Goal: Contribute content: Contribute content

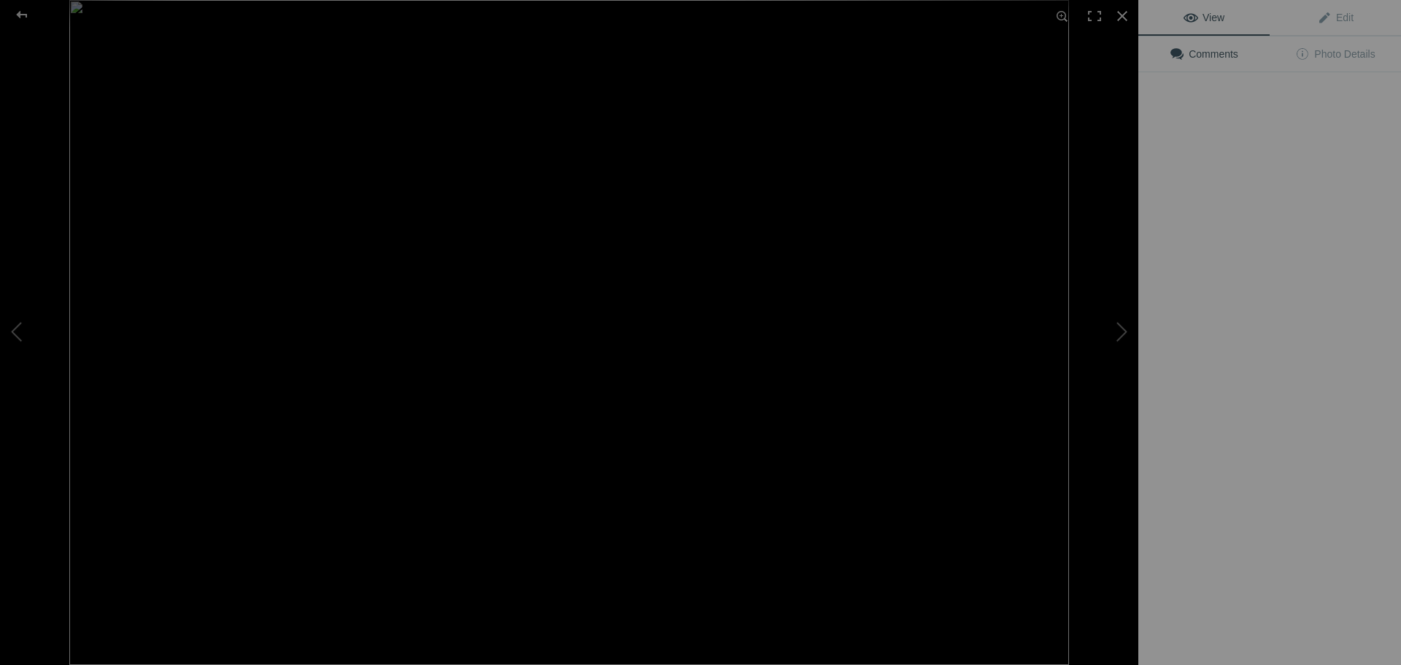
click at [1202, 228] on div "View Edit Comments Photo Details" at bounding box center [1269, 332] width 263 height 665
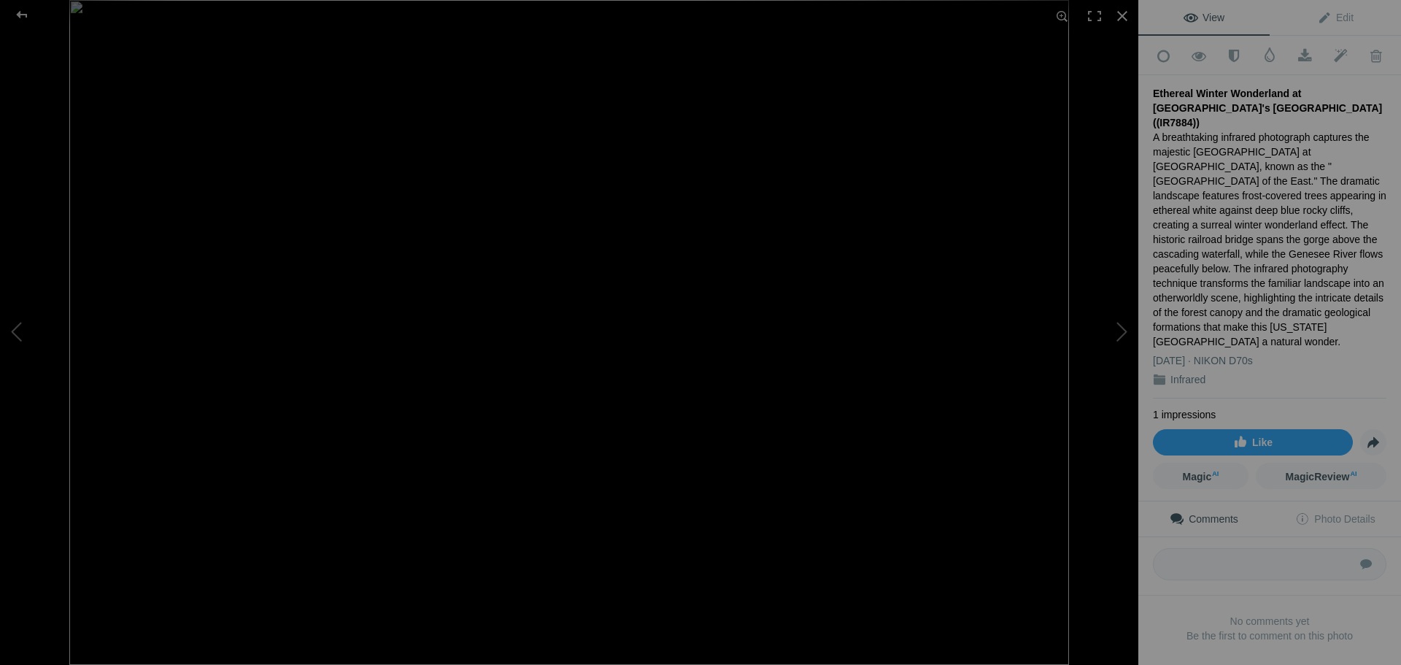
click at [1335, 18] on span "Edit" at bounding box center [1335, 18] width 36 height 12
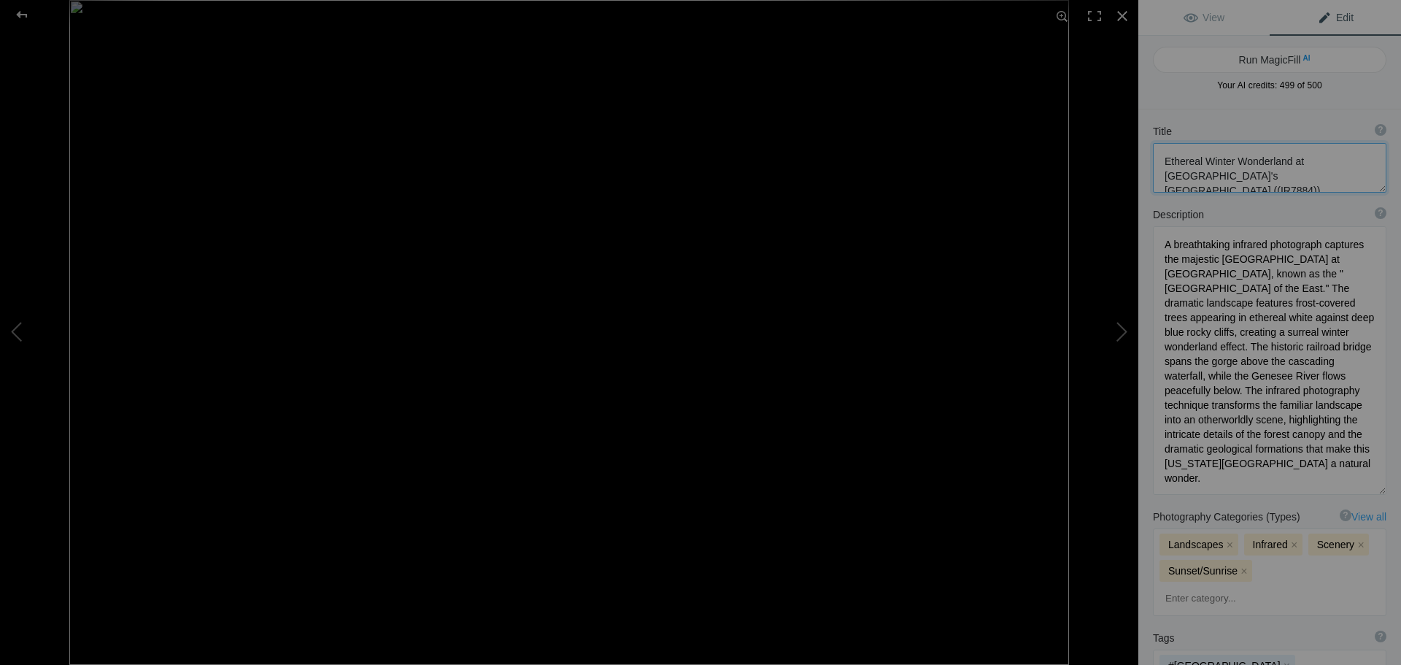
drag, startPoint x: 1202, startPoint y: 160, endPoint x: 1287, endPoint y: 157, distance: 85.4
click at [1287, 157] on textarea at bounding box center [1269, 168] width 233 height 50
click at [20, 331] on button at bounding box center [54, 332] width 109 height 239
type textarea "Ethereal Landscape of Monticello in Infrared Photography (IR1869)"
type textarea "Experience the enchanting beauty of [GEOGRAPHIC_DATA] captured through the lens…"
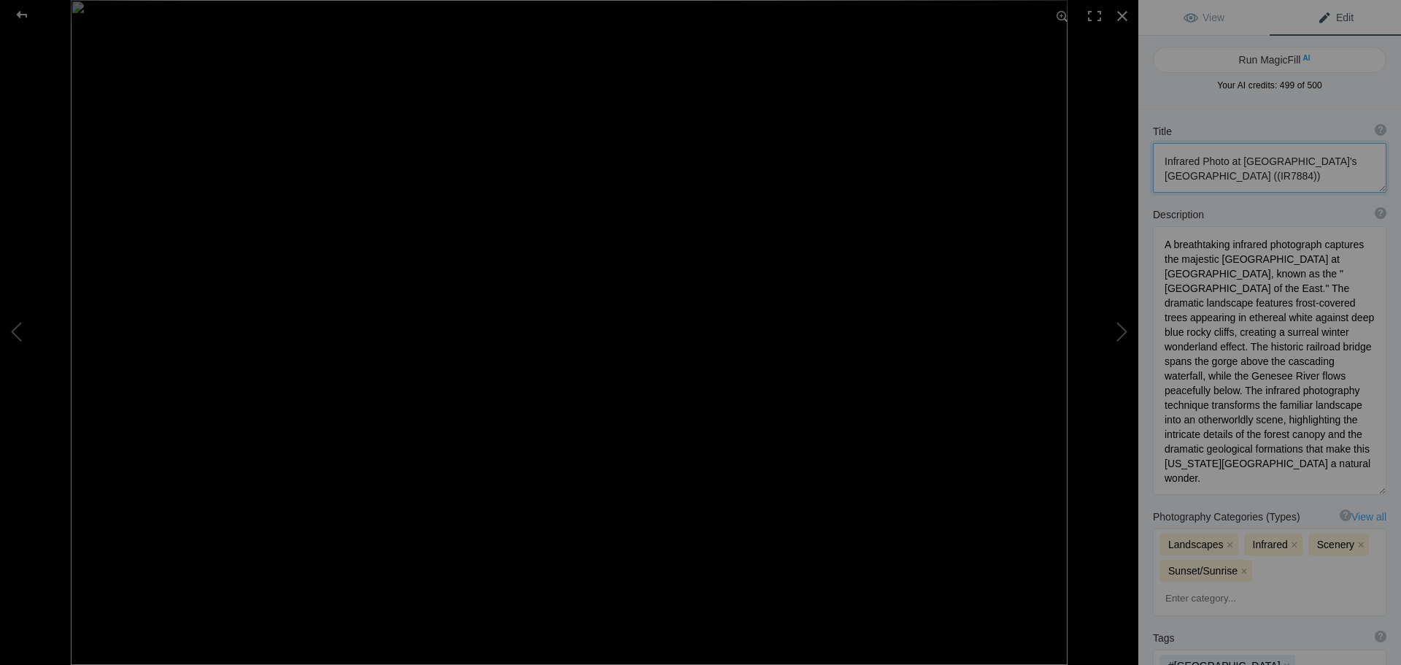
type textarea "monticello-infrared-landscape.jpg"
type textarea "Infrared photograph of Monticello featuring bright white trees and rolling hill…"
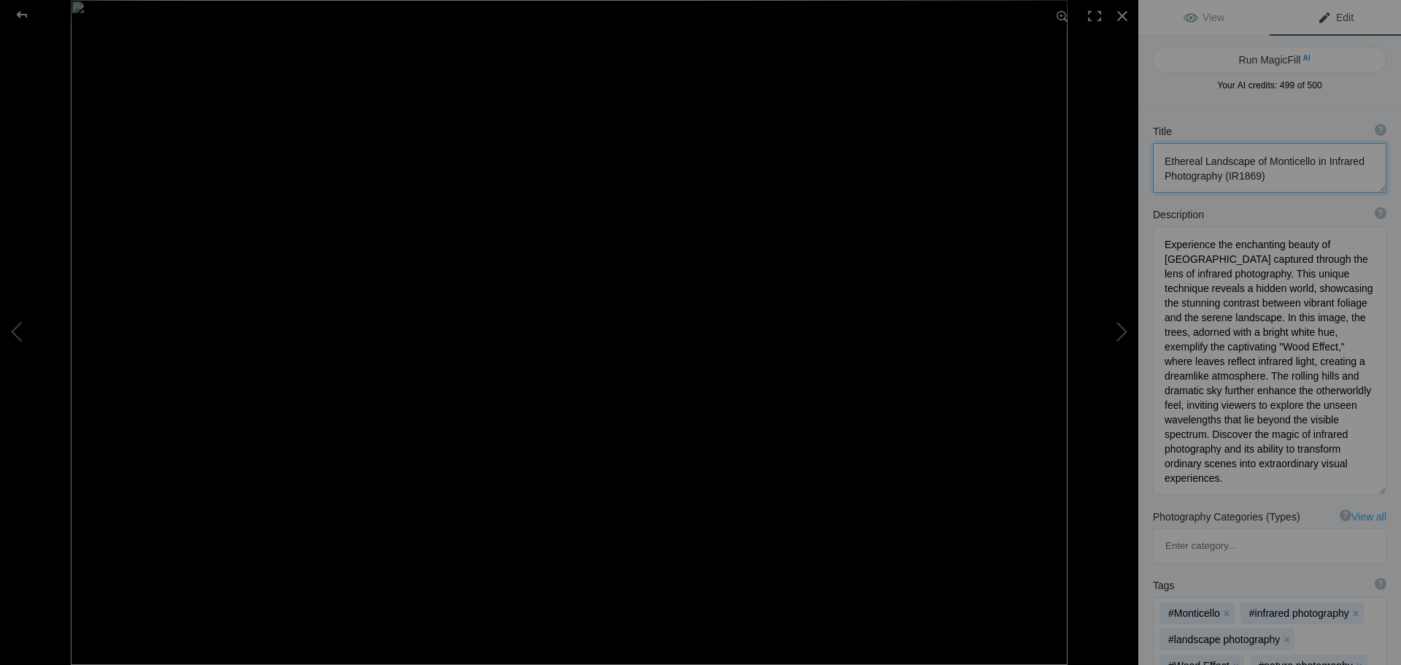
drag, startPoint x: 1198, startPoint y: 156, endPoint x: 1153, endPoint y: 160, distance: 44.7
click at [1153, 160] on textarea at bounding box center [1269, 168] width 233 height 50
click at [15, 328] on button at bounding box center [54, 332] width 109 height 239
type textarea "Buttermilk Falls in Infrared: A Stunning Natural Landscape"
type textarea "Experience the breathtaking beauty of [GEOGRAPHIC_DATA] captured in infrared ph…"
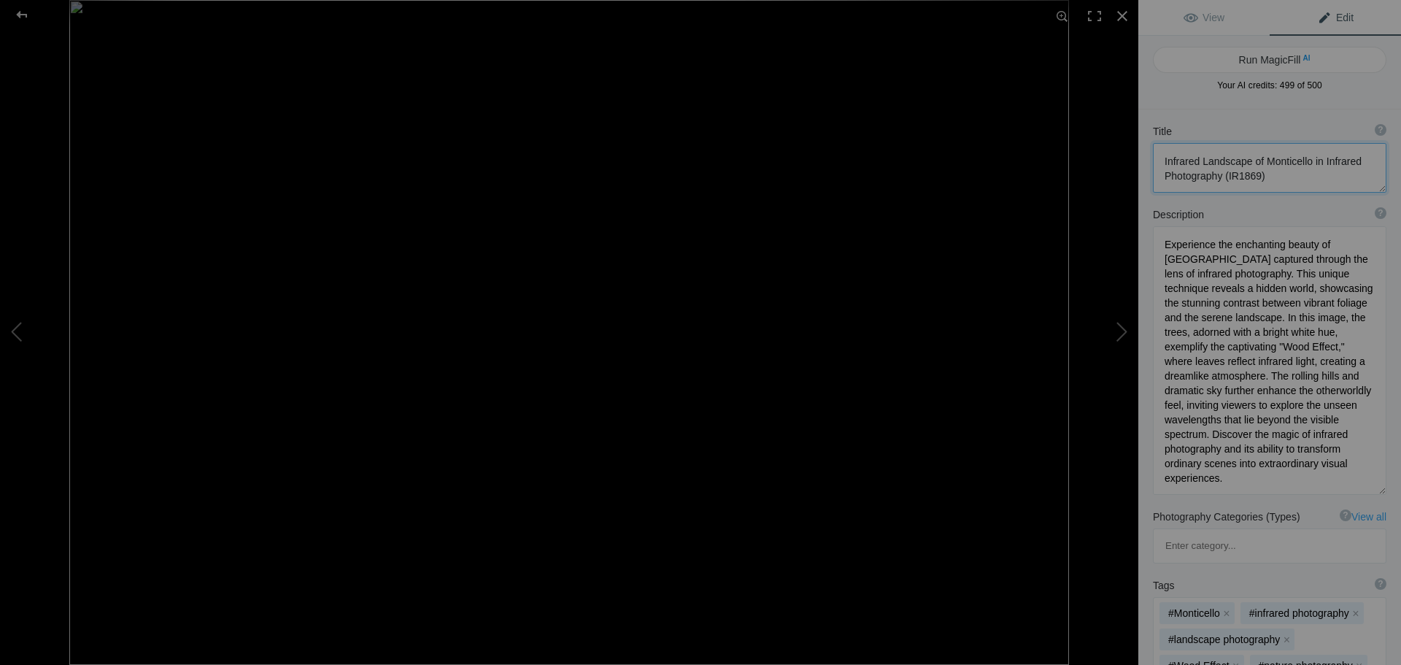
type textarea "buttermilk-falls-infrared.jpg"
type textarea "Infrared photograph of [GEOGRAPHIC_DATA], showcasing cascading water surrounded…"
click at [19, 328] on button at bounding box center [54, 332] width 109 height 239
type textarea "Enchanting Infrared View of [GEOGRAPHIC_DATA] (IR7927)"
type textarea "Experience the surreal beauty of [GEOGRAPHIC_DATA] captured in stunning infrare…"
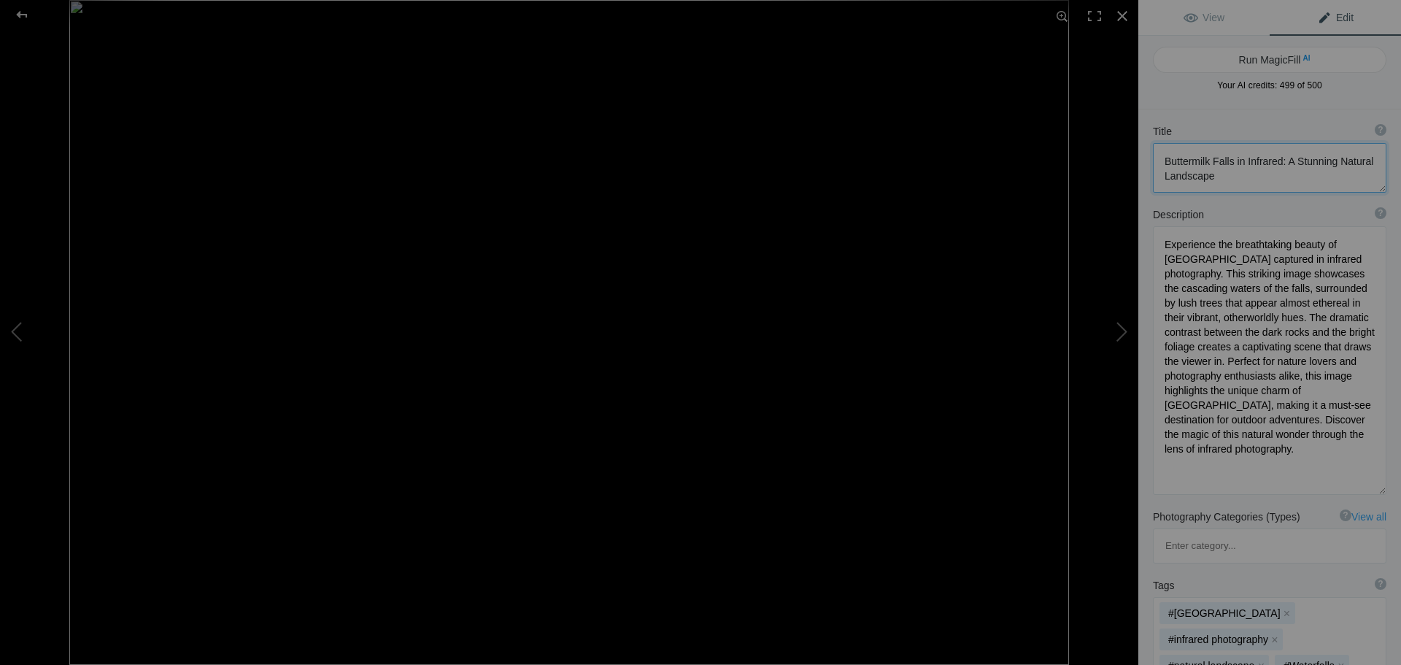
type textarea "cornell-botanic-gardens-infrared.jpg"
type textarea "Infrared image of [GEOGRAPHIC_DATA] showcasing a vibrant tree and lush foliage …"
drag, startPoint x: 1212, startPoint y: 162, endPoint x: 1145, endPoint y: 161, distance: 66.4
click at [1145, 161] on div "Title ? Photo title is one of the highest used Search Engine ranking criteria a…" at bounding box center [1269, 158] width 263 height 83
click at [14, 327] on button at bounding box center [54, 332] width 109 height 239
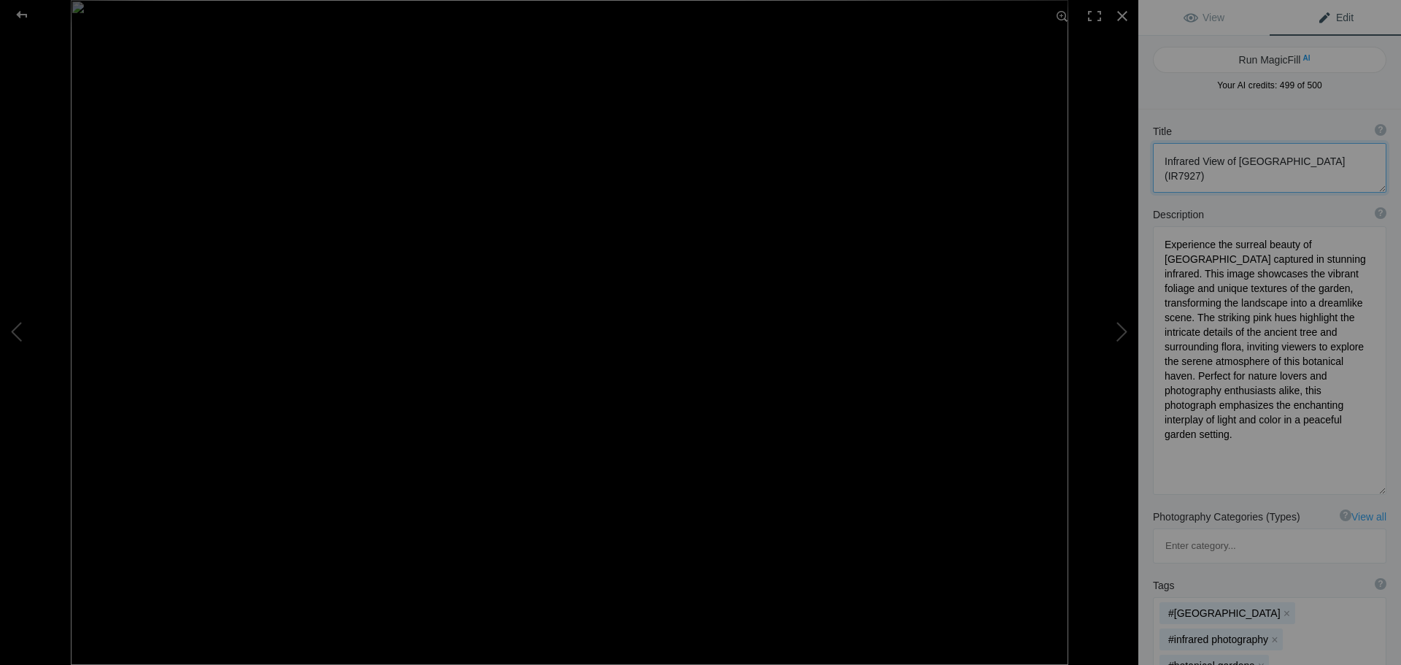
type textarea "Taughannock Falls in Enchanting Purple Hues (IR7928)"
type textarea "Discover the stunning beauty of [GEOGRAPHIC_DATA], one of the tallest waterfall…"
type textarea "taughannock-falls-purple-hues.jpg"
type textarea "A captivating view of [GEOGRAPHIC_DATA] surrounded by vibrant purple foliage, s…"
click at [12, 328] on button at bounding box center [54, 332] width 109 height 239
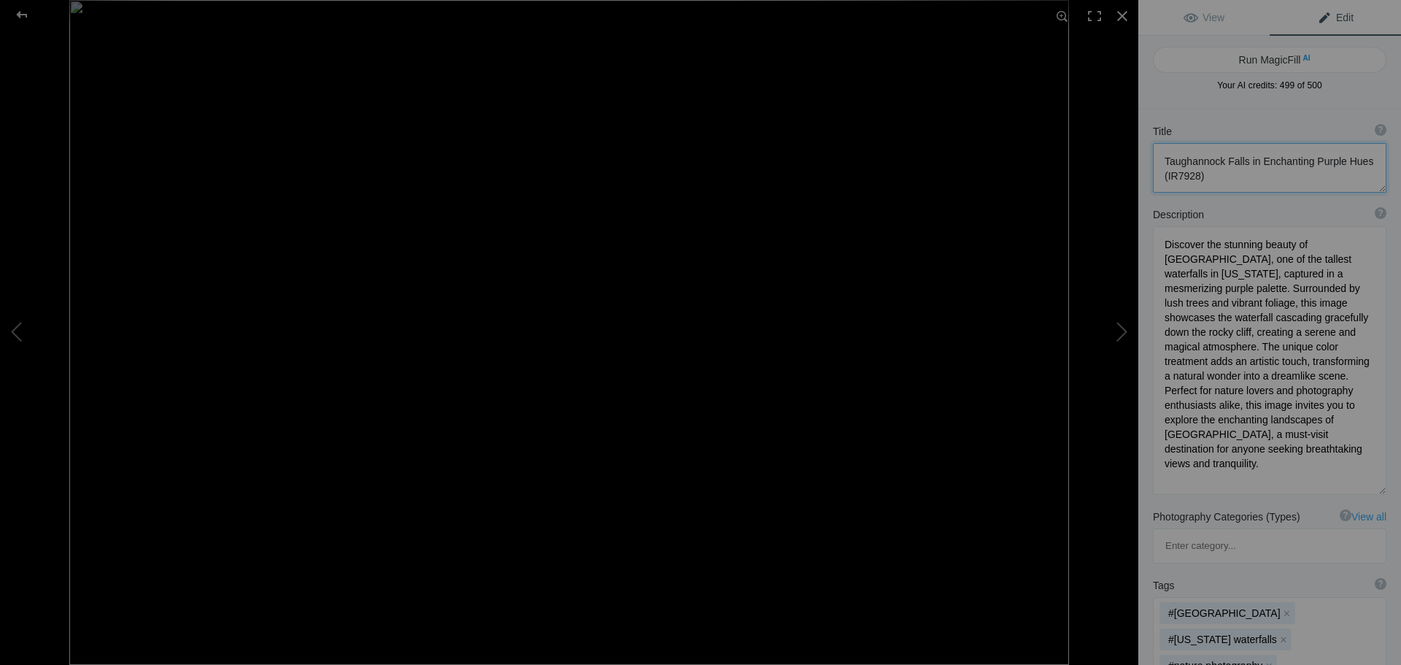
type textarea "Taughannock Falls in Infrared: A Stunning View of Nature's Beauty (IR7925)"
type textarea "Experience the breathtaking beauty of [GEOGRAPHIC_DATA], located north of [GEOG…"
type textarea "taughannock-falls-infrared.jpg"
type textarea "A stunning infrared photograph of [GEOGRAPHIC_DATA] in [GEOGRAPHIC_DATA], showc…"
click at [12, 328] on button at bounding box center [54, 332] width 109 height 239
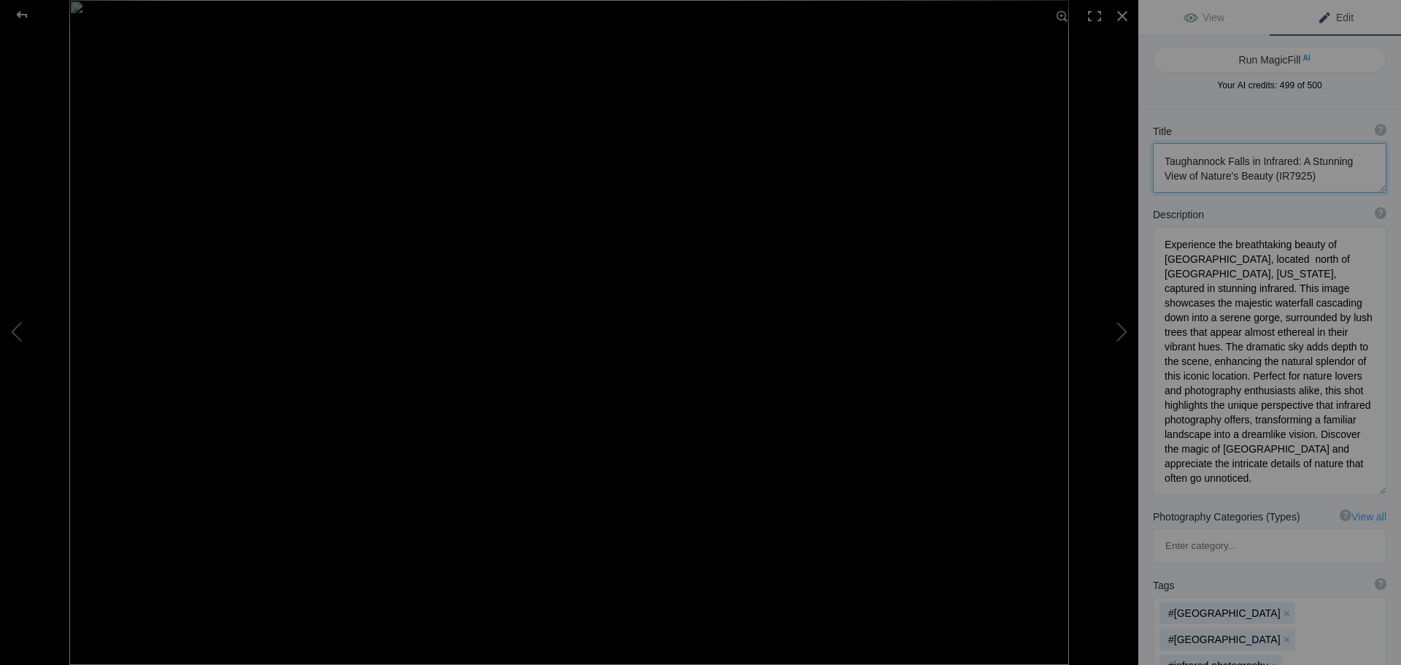
type textarea "[PERSON_NAME] Falls Infrared Long Exposure Photography (IR7932)"
type textarea "Experience the ethereal beauty of [PERSON_NAME][GEOGRAPHIC_DATA] captured throu…"
type textarea "[PERSON_NAME]-falls-infrared-long-exposure.jpg"
type textarea "Infrared long exposure photograph of [PERSON_NAME][GEOGRAPHIC_DATA], showcasing…"
click at [12, 328] on button at bounding box center [54, 332] width 109 height 239
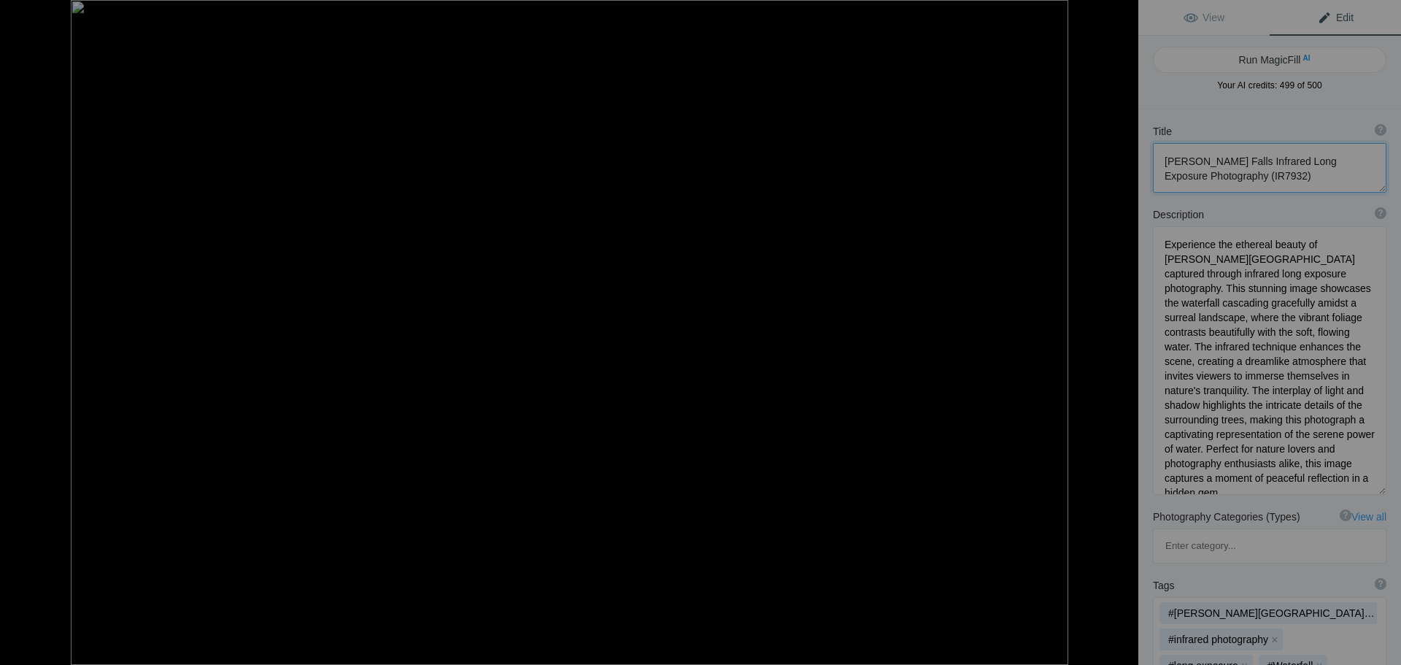
type textarea "Enchanting Tree-Lined Path at [GEOGRAPHIC_DATA] in [GEOGRAPHIC_DATA] (IR1896)"
type textarea "A mesmerizing infrared photograph captures a serene tree-lined pathway at the h…"
type textarea "tinker-homestead-tree-lined-path-infrared"
type textarea "An infrared photograph of a tree-lined path at [GEOGRAPHIC_DATA] featuring whit…"
drag, startPoint x: 1213, startPoint y: 159, endPoint x: 1158, endPoint y: 161, distance: 55.5
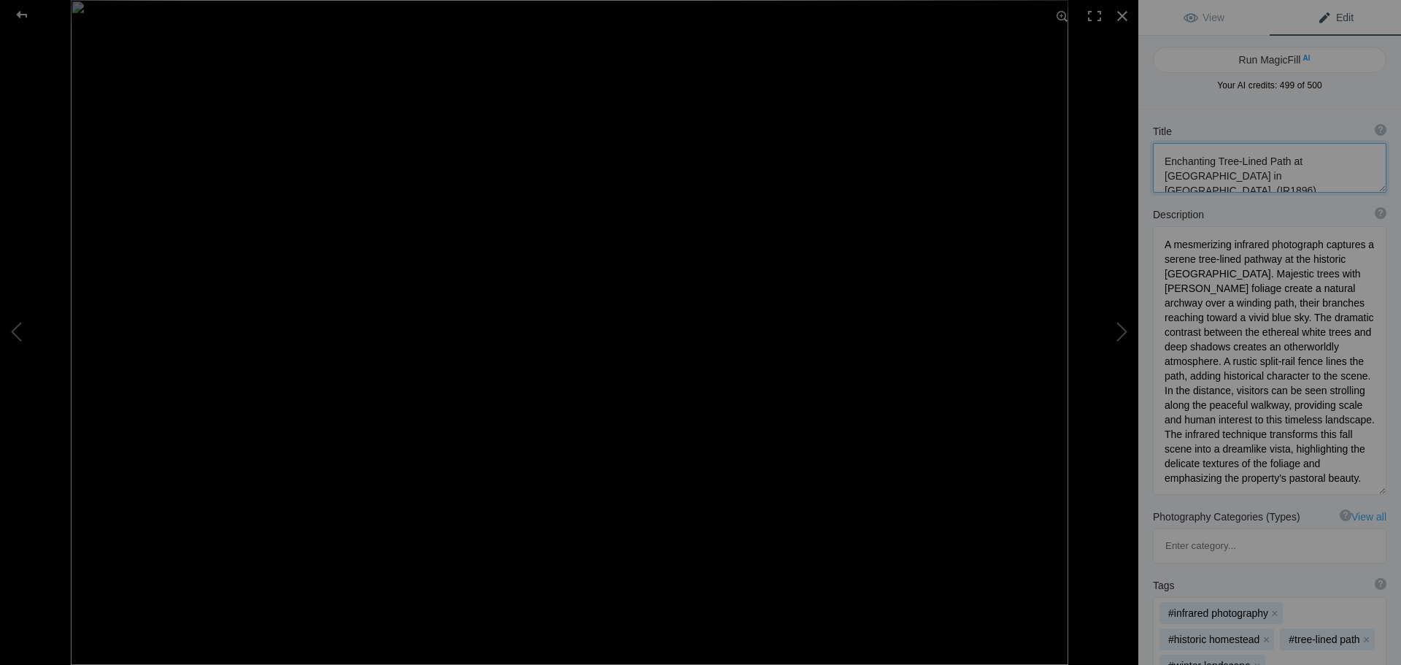
click at [1158, 161] on textarea at bounding box center [1269, 168] width 233 height 50
drag, startPoint x: 1227, startPoint y: 174, endPoint x: 1243, endPoint y: 169, distance: 16.6
click at [1243, 169] on textarea at bounding box center [1269, 168] width 233 height 50
click at [6, 333] on button at bounding box center [54, 332] width 109 height 239
type textarea "Enchanting Autumn Sunset at [GEOGRAPHIC_DATA], Fundy Trail (IR1907)"
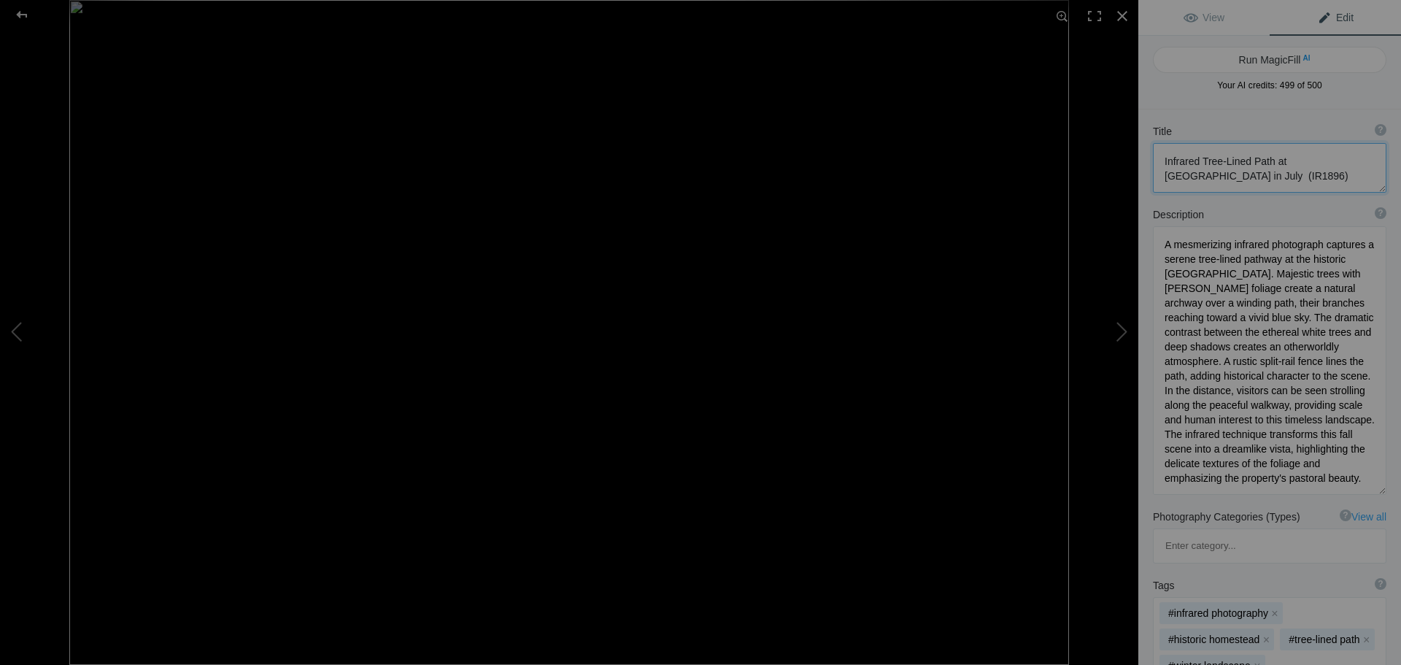
type textarea "A breathtaking autumnal scene captured along the [GEOGRAPHIC_DATA] in [GEOGRAPH…"
type textarea "salmon-river-fundy-trail-autumn-sunset"
type textarea "Dramatic autumn landscape of Salmon River along the Fundy Trail, featuring copp…"
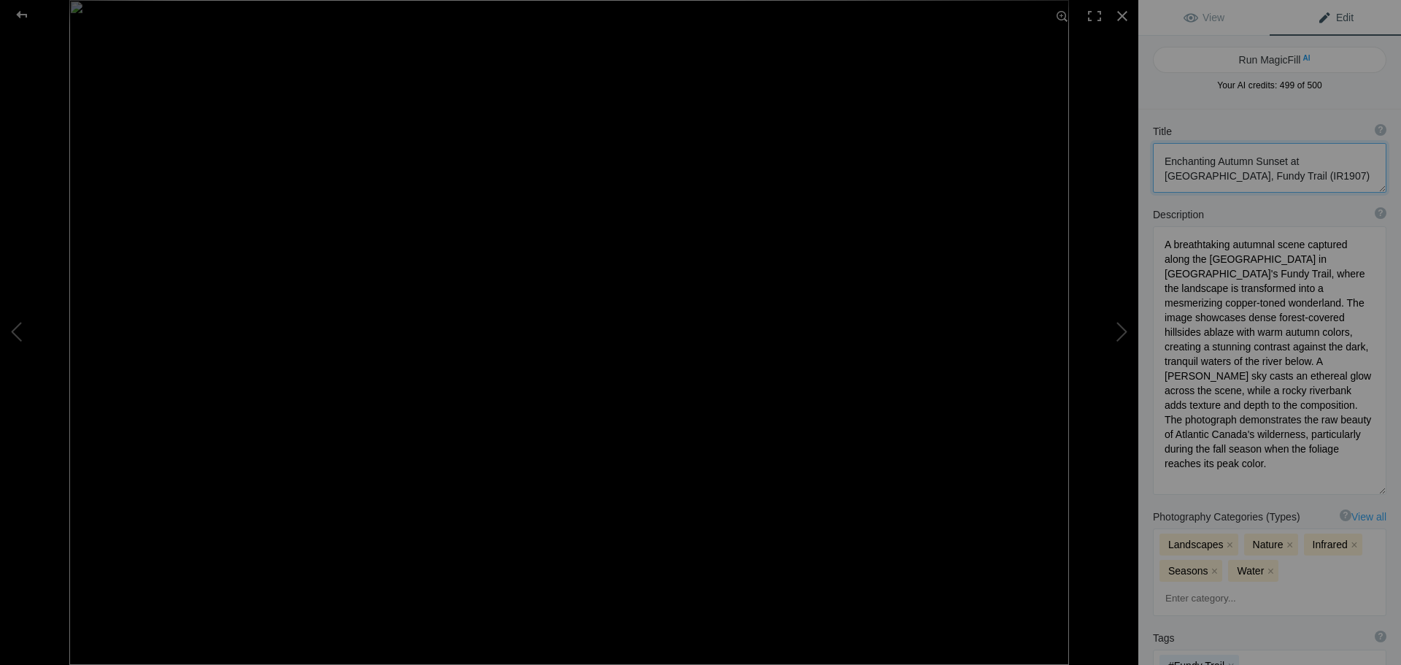
drag, startPoint x: 1213, startPoint y: 160, endPoint x: 1143, endPoint y: 159, distance: 70.0
click at [1143, 159] on div "Title ? Photo title is one of the highest used Search Engine ranking criteria a…" at bounding box center [1269, 158] width 263 height 83
click at [11, 334] on button at bounding box center [54, 332] width 109 height 239
type textarea "Historic [GEOGRAPHIC_DATA] in Infrared: Newport's Maritime Guardian"
type textarea "A stunning infrared photograph captures the iconic [GEOGRAPHIC_DATA] in [GEOGRA…"
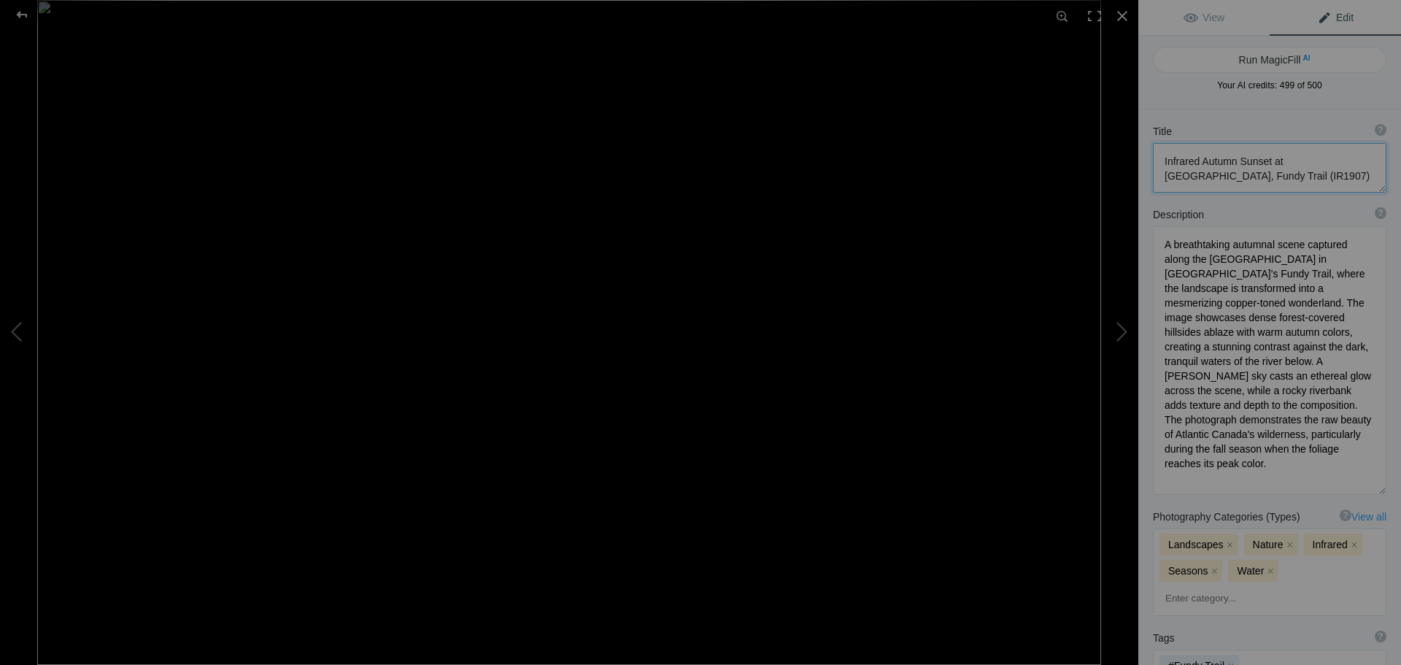
type textarea "[GEOGRAPHIC_DATA]-lighthouse-[GEOGRAPHIC_DATA]-infrared"
type textarea "Infrared photograph of [GEOGRAPHIC_DATA] in [GEOGRAPHIC_DATA], [US_STATE], show…"
click at [11, 334] on button at bounding box center [54, 332] width 109 height 239
type textarea "Portland Head Light: Historic [US_STATE] Lighthouse in Dramatic Infrared Photog…"
type textarea "A stunning infrared photograph of the iconic [GEOGRAPHIC_DATA] Light in [GEOGRA…"
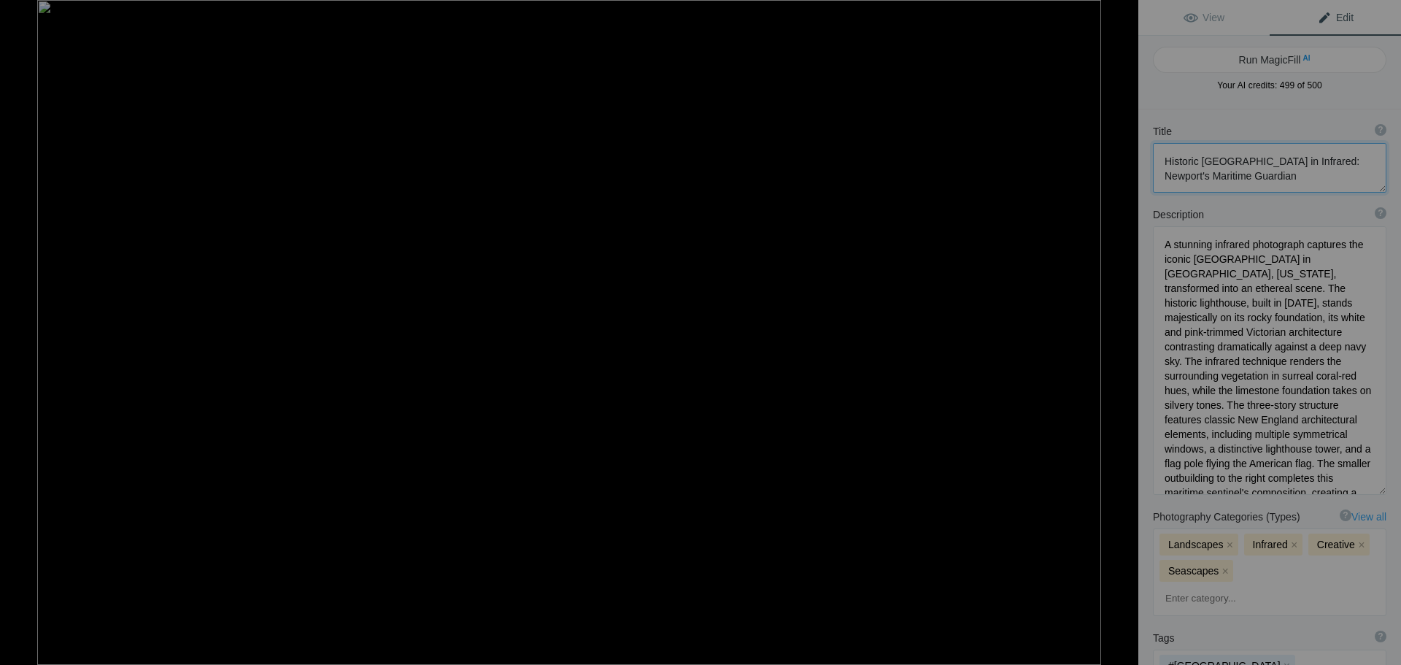
type textarea "portland-head-light-infrared-[US_STATE]-lighthouse"
type textarea "Infrared photograph of [GEOGRAPHIC_DATA] lighthouse in [US_STATE], featuring cr…"
click at [11, 334] on button at bounding box center [54, 332] width 109 height 239
type textarea "Ethereal Infrared Fall Scene at [GEOGRAPHIC_DATA]'s [GEOGRAPHIC_DATA] and [GEOG…"
type textarea "A stunning infrared photograph captures the dramatic [GEOGRAPHIC_DATA] at [GEOG…"
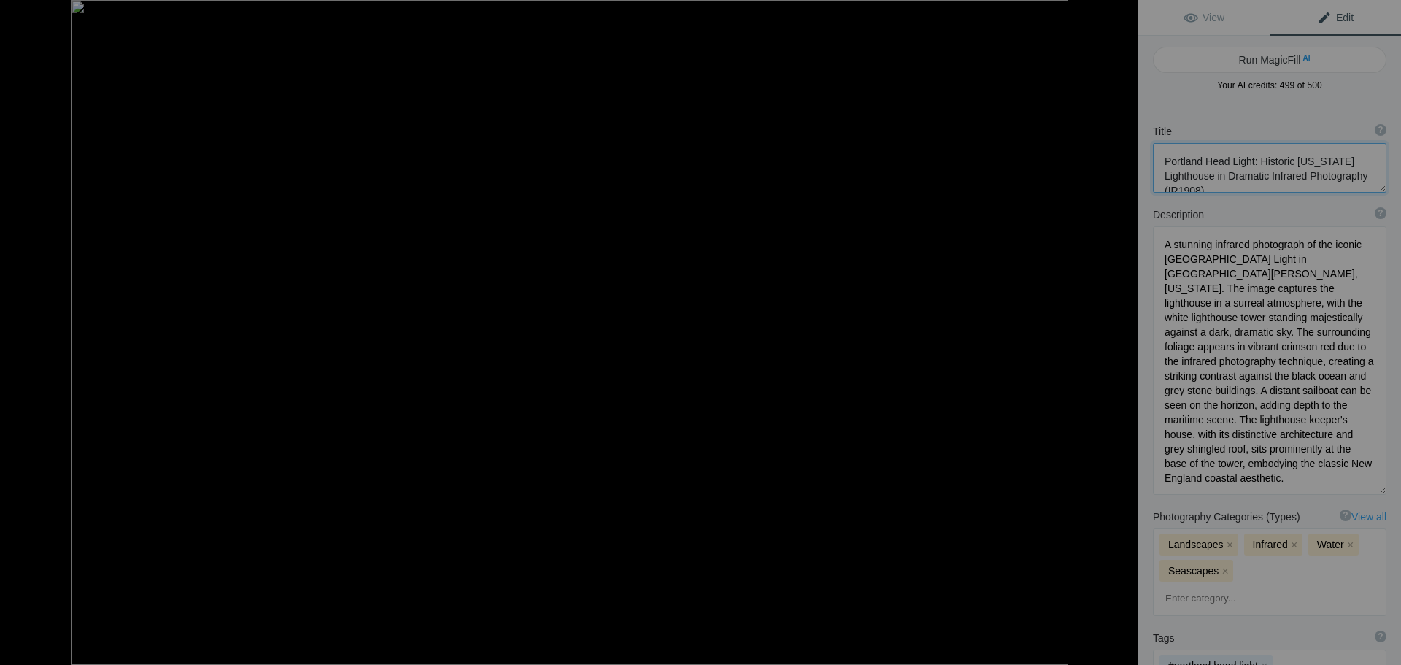
type textarea "letchworth-upper-falls-infrared-winter-bridge"
type textarea "An infrared photograph of [GEOGRAPHIC_DATA]'s [GEOGRAPHIC_DATA] and railroad br…"
drag, startPoint x: 1198, startPoint y: 158, endPoint x: 1159, endPoint y: 162, distance: 39.6
click at [1159, 162] on textarea at bounding box center [1269, 168] width 233 height 50
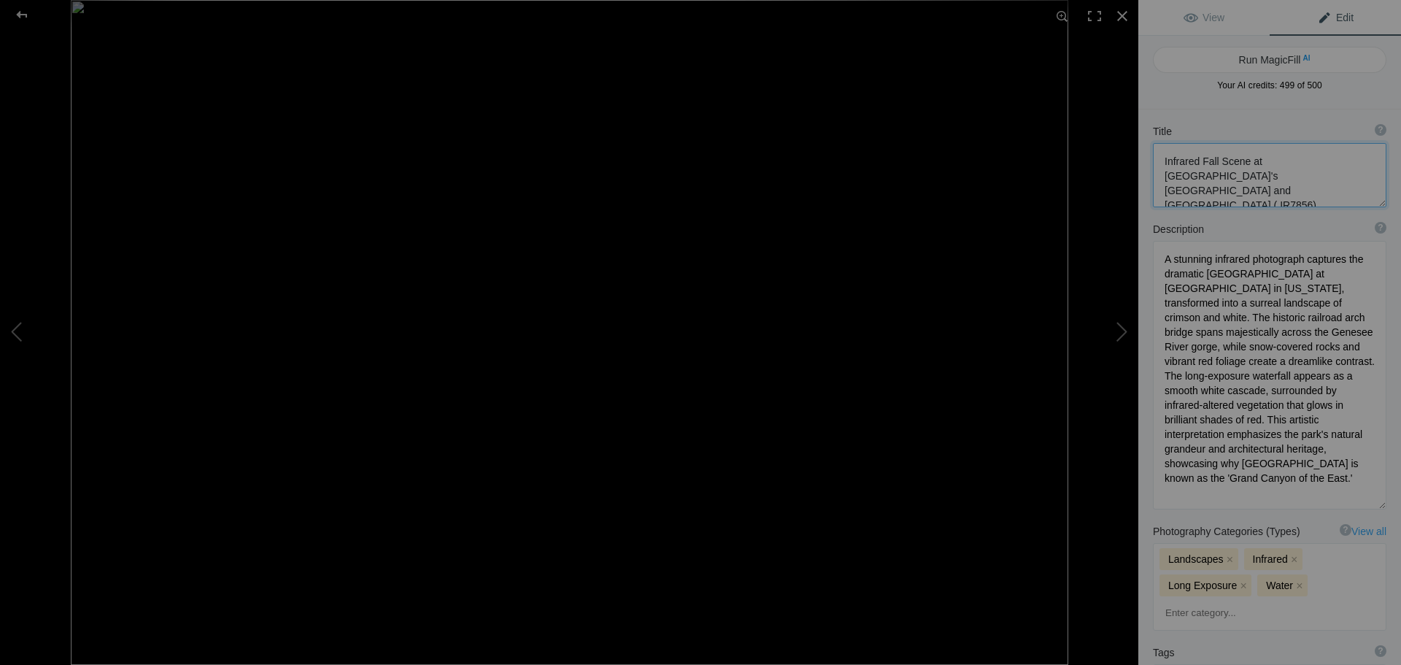
click at [16, 341] on button at bounding box center [54, 332] width 109 height 239
type textarea "Haunting Autumn Landscape with Historic House at [GEOGRAPHIC_DATA] (IR IR7876)"
type textarea "A hauntingly beautiful autumn scene captured at the [GEOGRAPHIC_DATA], where a …"
type textarea "[GEOGRAPHIC_DATA]-autumn-historic-house"
type textarea "A historic house nestled among golden autumn trees at [GEOGRAPHIC_DATA], with a…"
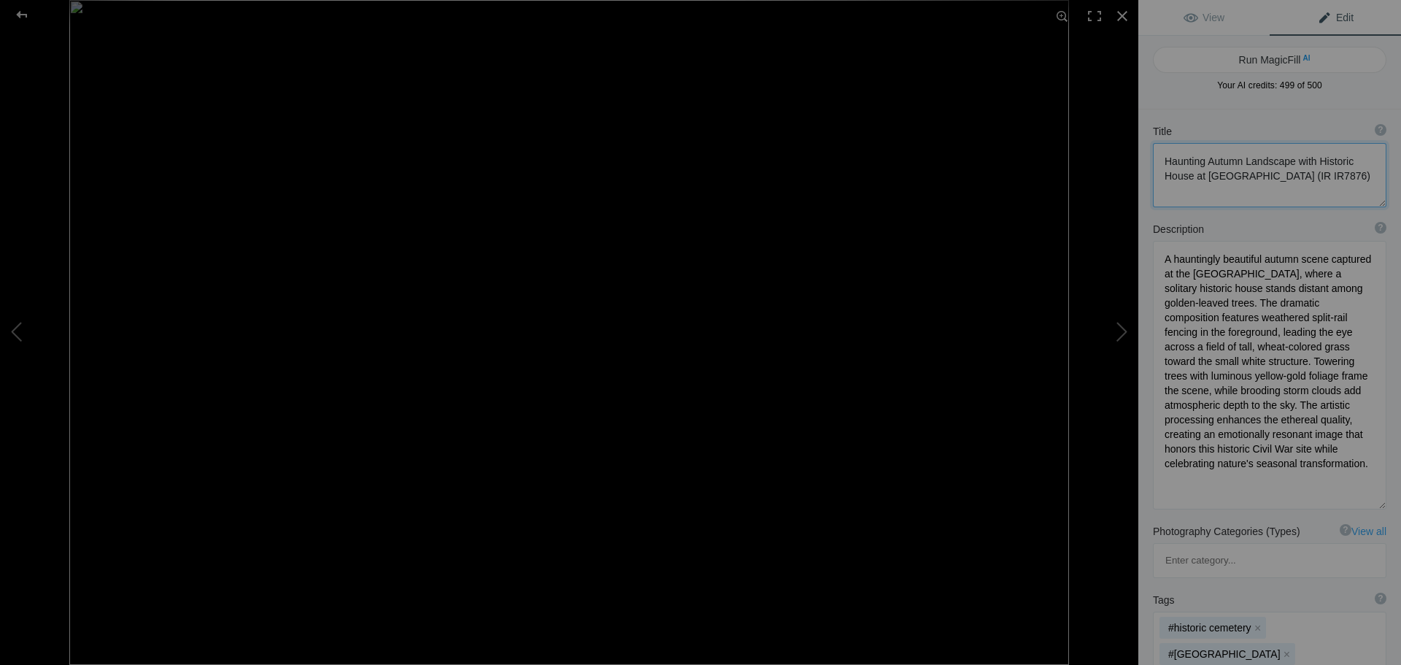
click at [19, 339] on button at bounding box center [54, 332] width 109 height 239
type textarea "[GEOGRAPHIC_DATA] in Downtown [GEOGRAPHIC_DATA]: Urban Waterfall Infrared Photo…"
type textarea "A stunning infrared photograph of Rochester's High Falls waterfall set against …"
type textarea "rochester-high-falls-infrared-cityscape"
type textarea "An infrared photograph of [GEOGRAPHIC_DATA] waterfall in downtown [GEOGRAPHIC_D…"
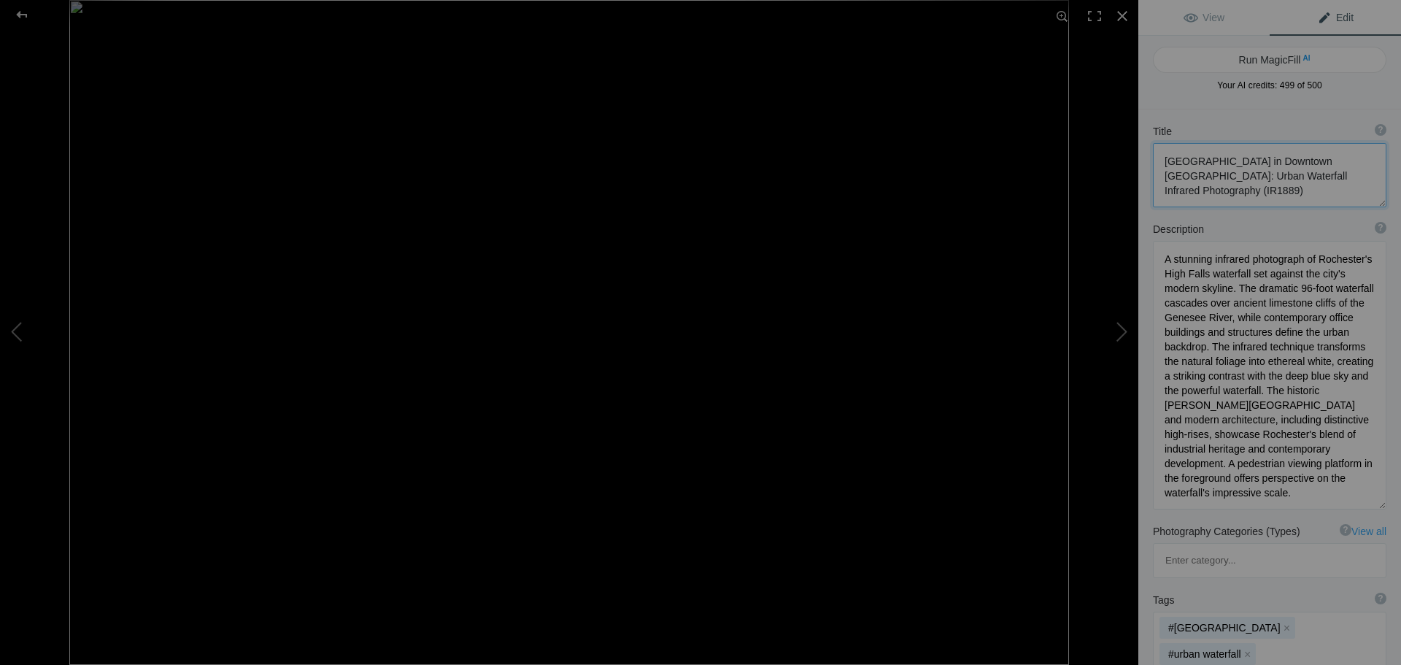
click at [1210, 176] on textarea at bounding box center [1269, 175] width 233 height 64
click at [18, 333] on button at bounding box center [54, 332] width 109 height 239
type textarea "Enchanting Gapstow Bridge -[GEOGRAPHIC_DATA]'s Stone Arch Reflection (IR7873)"
type textarea "A mesmerizing infrared photograph of the historic [GEOGRAPHIC_DATA] in [US_STAT…"
type textarea "gapstow-bridge-central-park-winter-reflection"
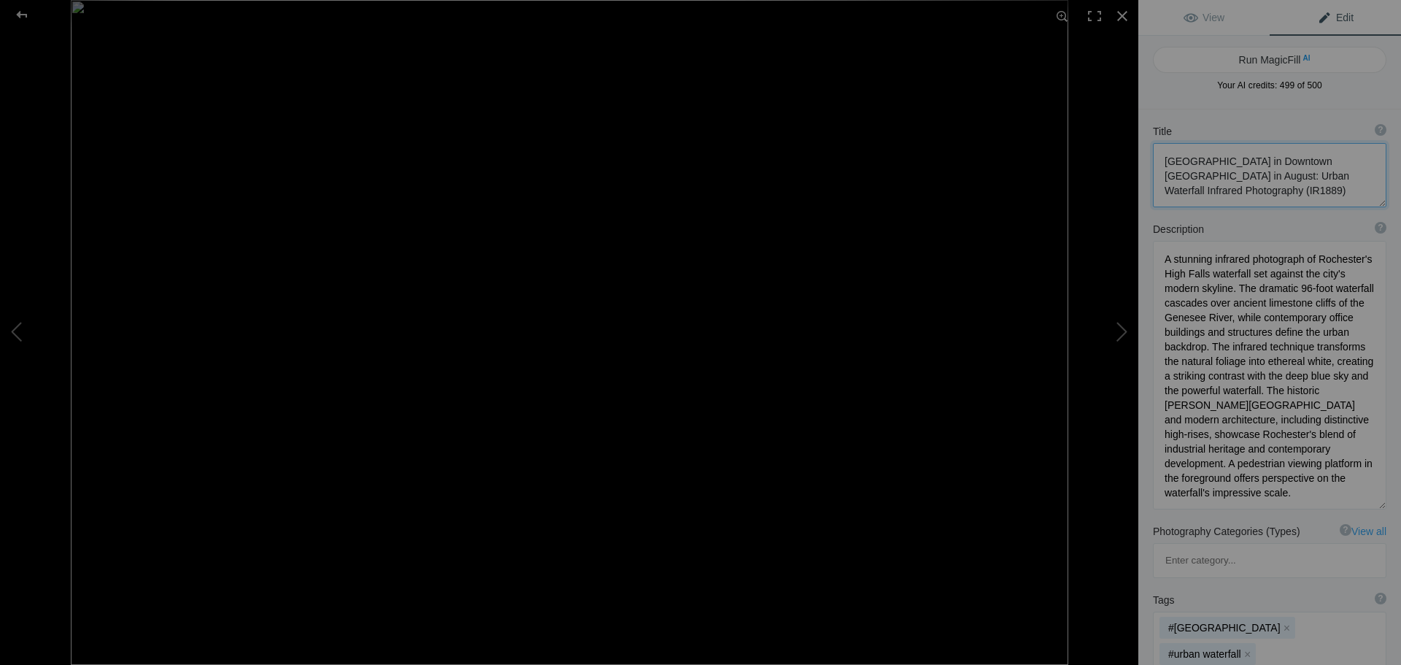
type textarea "A stone arch bridge in [GEOGRAPHIC_DATA] reflects perfectly in still water, sur…"
drag, startPoint x: 1213, startPoint y: 157, endPoint x: 1151, endPoint y: 152, distance: 62.2
click at [1151, 152] on div "Title ? Photo title is one of the highest used Search Engine ranking criteria a…" at bounding box center [1269, 166] width 263 height 98
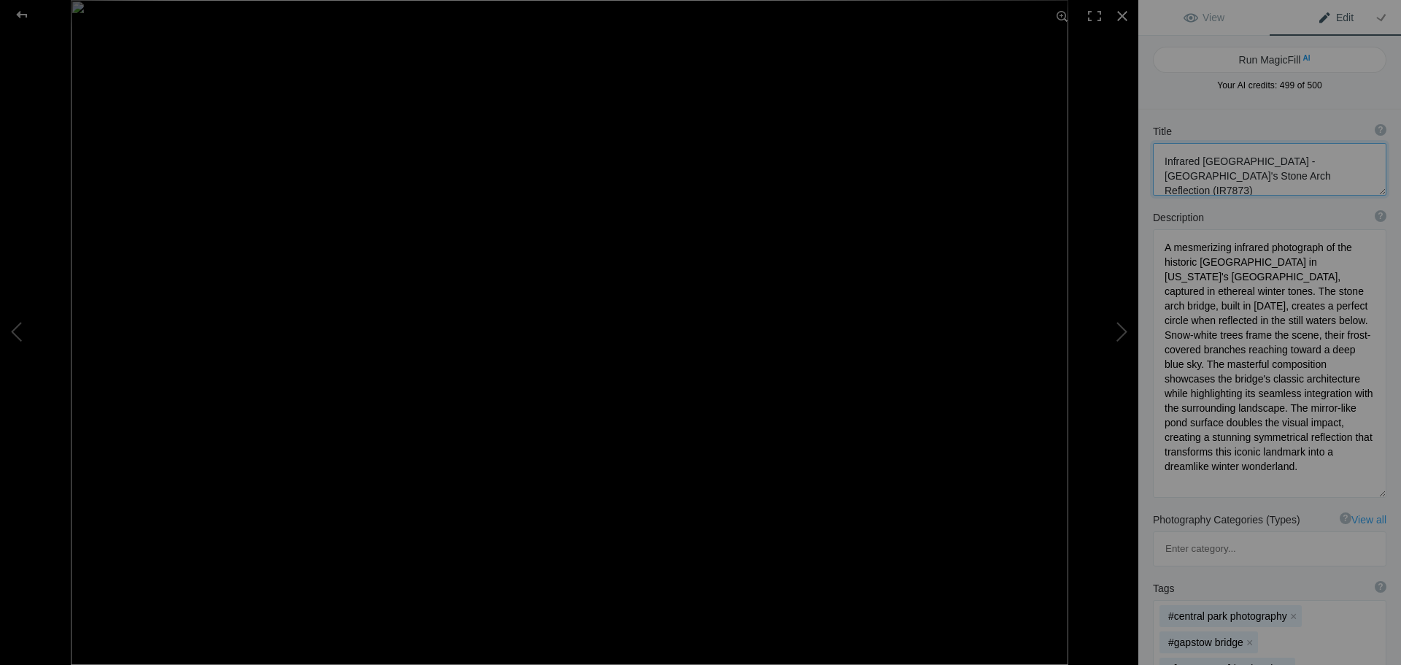
click at [26, 331] on button at bounding box center [54, 332] width 109 height 239
type textarea "Autumn Reflections on Erie Canal - Infrared Photography (IR1893)"
type textarea "A breathtaking infrared photograph captures the serene beauty of the [GEOGRAPHI…"
type textarea "erie-canal-infrared-autumn-reflections"
type textarea "An infrared photograph of the Erie Canal showing coral-pink trees lining both b…"
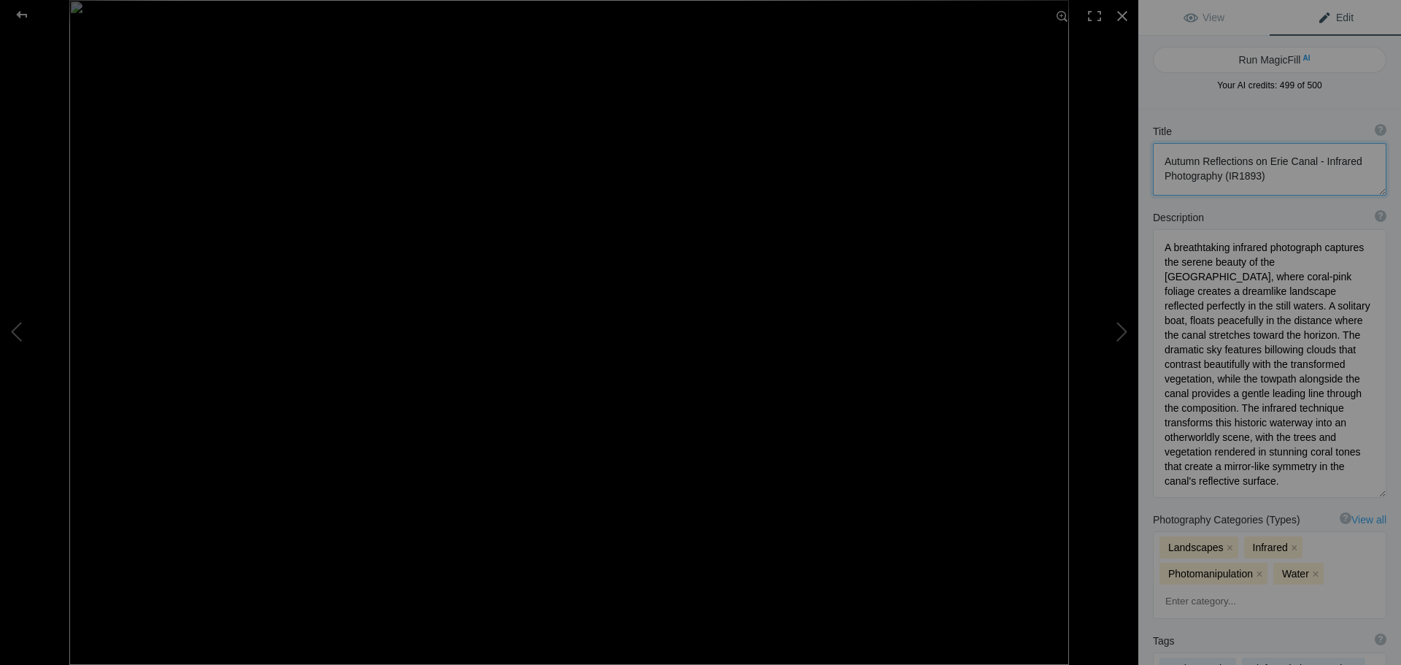
click at [26, 331] on button at bounding box center [54, 332] width 109 height 239
type textarea "Ethereal Carpenters Falls: A Dramatic Waterfall in Infrared (R1897)"
type textarea "A stunning infrared photograph of [PERSON_NAME] Falls showcasing the dramatic 9…"
type textarea "carpenters-falls-infrared-dramatic-waterfall"
type textarea "An infrared photograph of Carpenters Falls showing a tall, narrow waterfall cas…"
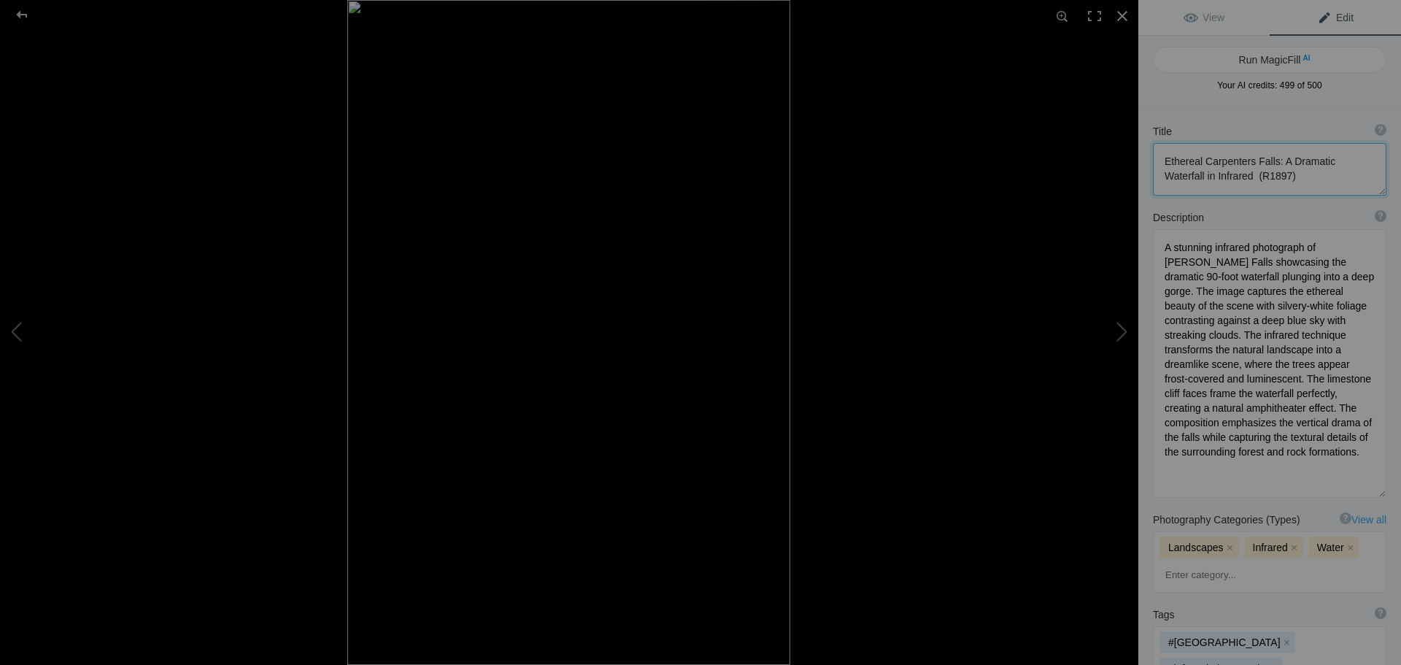
drag, startPoint x: 1203, startPoint y: 161, endPoint x: 1143, endPoint y: 158, distance: 60.6
click at [1143, 158] on div "Title ? Photo title is one of the highest used Search Engine ranking criteria a…" at bounding box center [1269, 160] width 263 height 86
click at [1234, 159] on textarea at bounding box center [1269, 168] width 233 height 51
click at [10, 334] on button at bounding box center [54, 332] width 109 height 239
type textarea "Stunning Fall Vista from [GEOGRAPHIC_DATA] Overlooking the [GEOGRAPHIC_DATA], […"
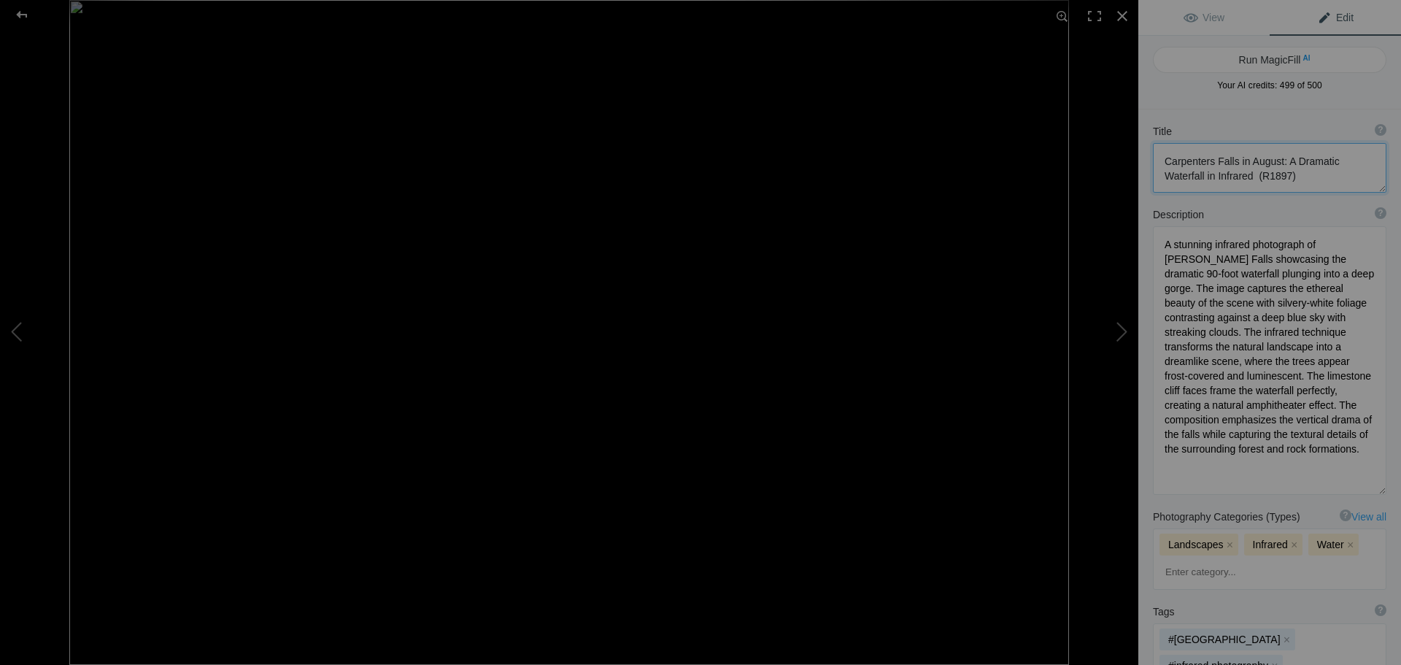
type textarea "A breathtaking infrared photograph captured from the summit of [GEOGRAPHIC_DATA…"
type textarea "cadillac-mountain-porcupine-islands-infrared-winter-acadia"
type textarea "An infrared winter photograph from Cadillac Mountain summit showing pink-tinted…"
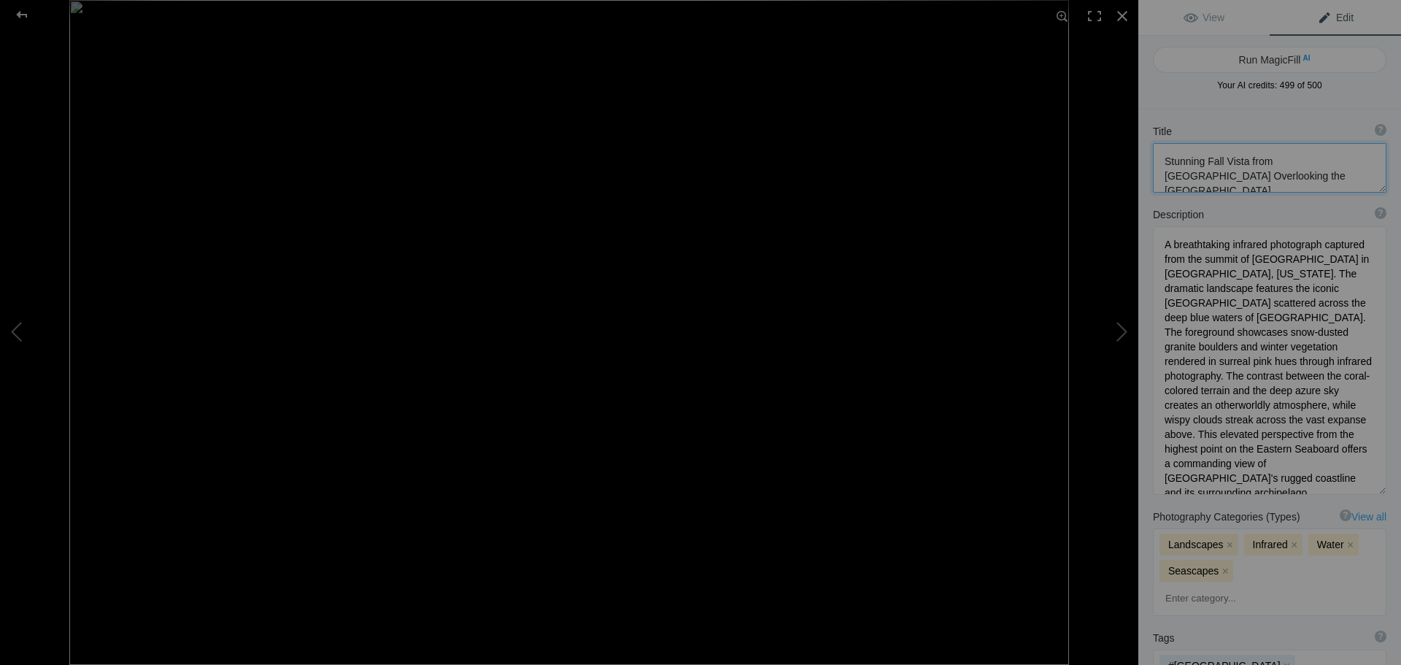
click at [1205, 160] on textarea at bounding box center [1269, 168] width 233 height 50
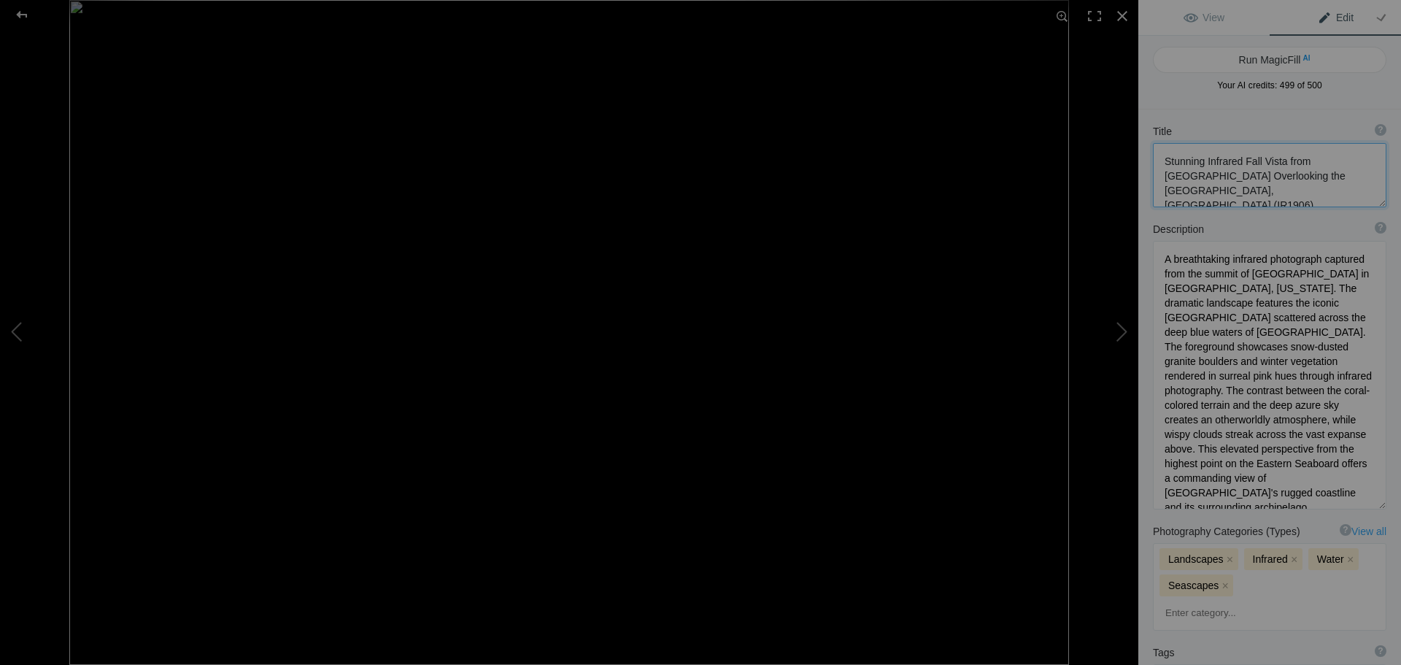
click at [13, 335] on button at bounding box center [54, 332] width 109 height 239
type textarea "Ethereal Winter Landscape with Ancient Oak Tree @[GEOGRAPHIC_DATA] (IR7874)"
type textarea "A mesmerizing infrared photograph captures the otherworldly beauty of a majesti…"
type textarea "ancient-oak-infrared-landscape"
type textarea "An infrared photograph of a large oak tree with glowing white foliage against a…"
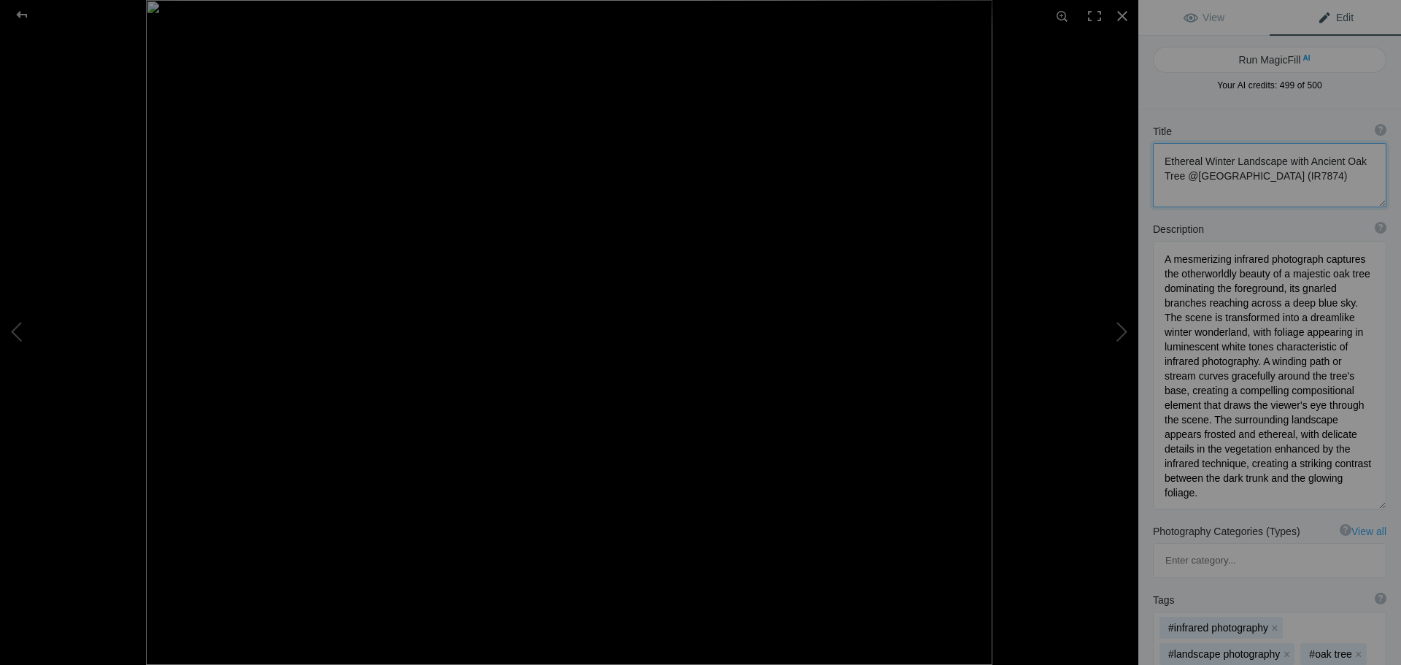
drag, startPoint x: 1232, startPoint y: 154, endPoint x: 1148, endPoint y: 160, distance: 84.1
click at [1148, 160] on div "Title ? Photo title is one of the highest used Search Engine ranking criteria a…" at bounding box center [1269, 166] width 263 height 98
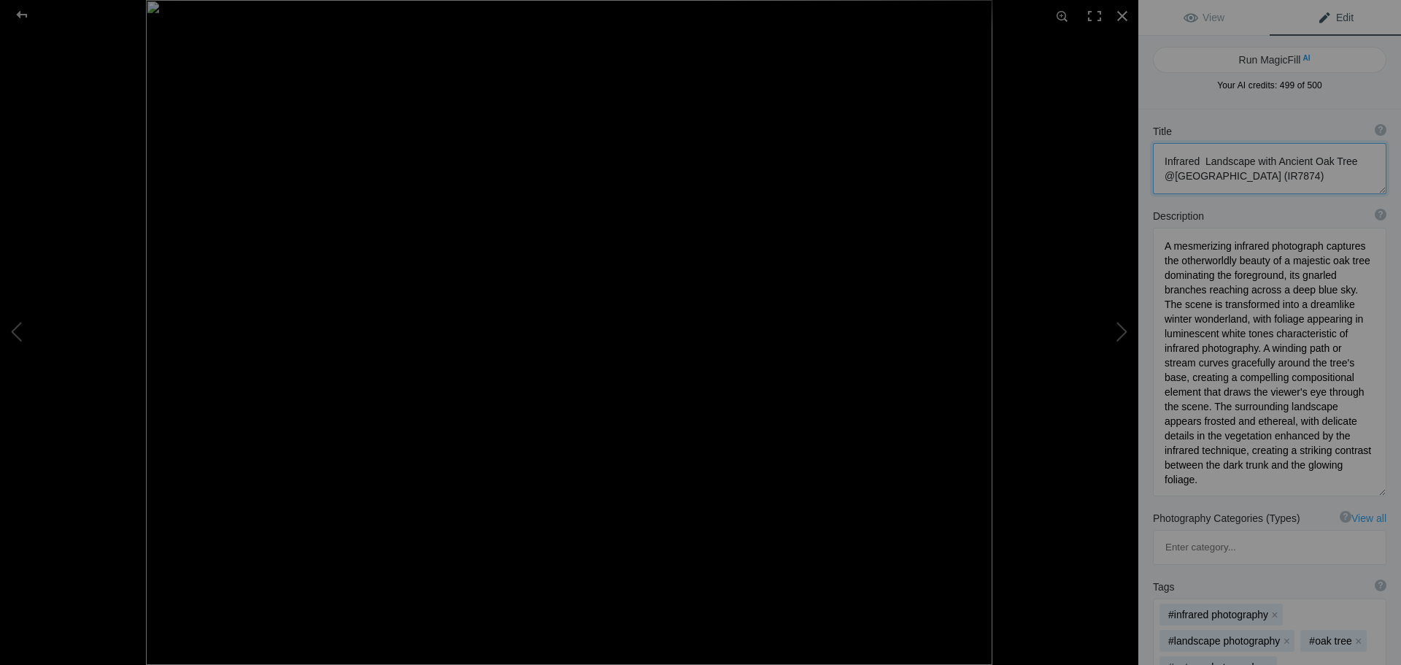
click at [1271, 174] on textarea at bounding box center [1269, 168] width 233 height 51
click at [18, 328] on button at bounding box center [54, 332] width 109 height 239
type textarea "Rustic Log Cabin in Ethereal Winter Landscape (IR1891)"
type textarea "A hauntingly beautiful infrared photograph captures a weathered log cabin nestl…"
type textarea "rustic-log-cabin-infrared-landscape"
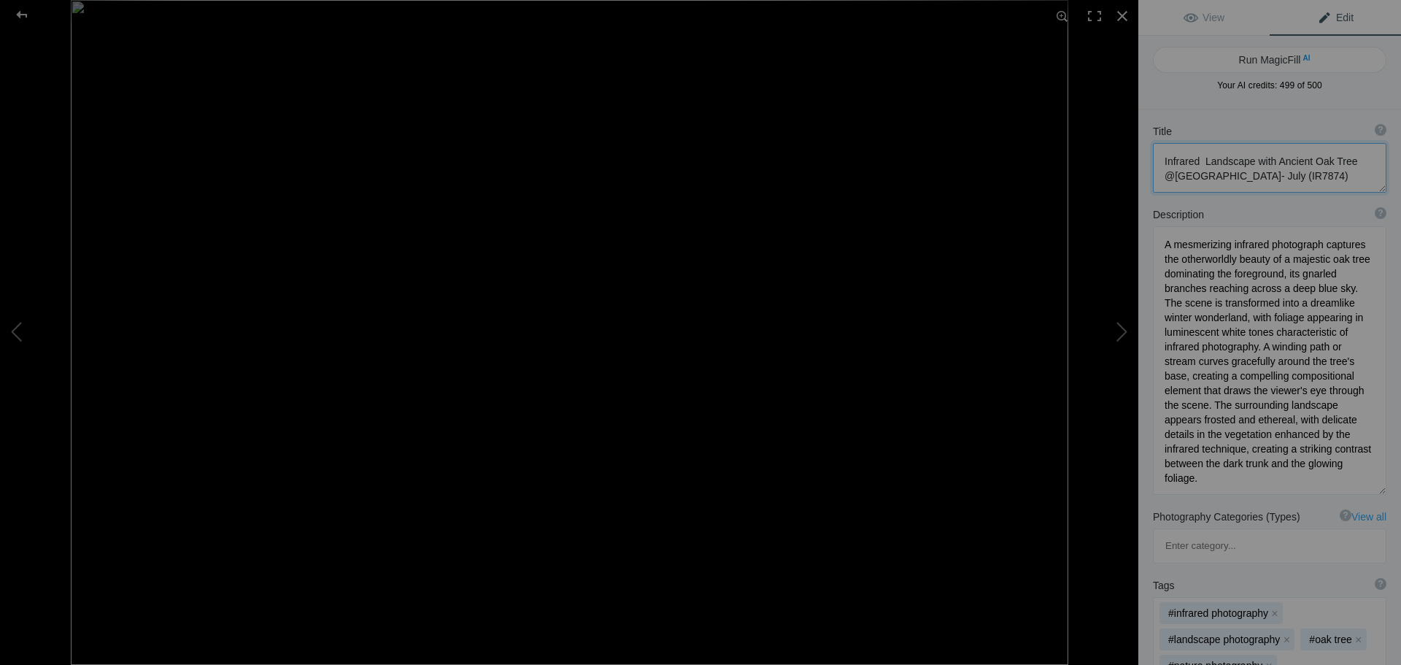
type textarea "An infrared photograph of a historic log cabin with a slate roof, surrounded by…"
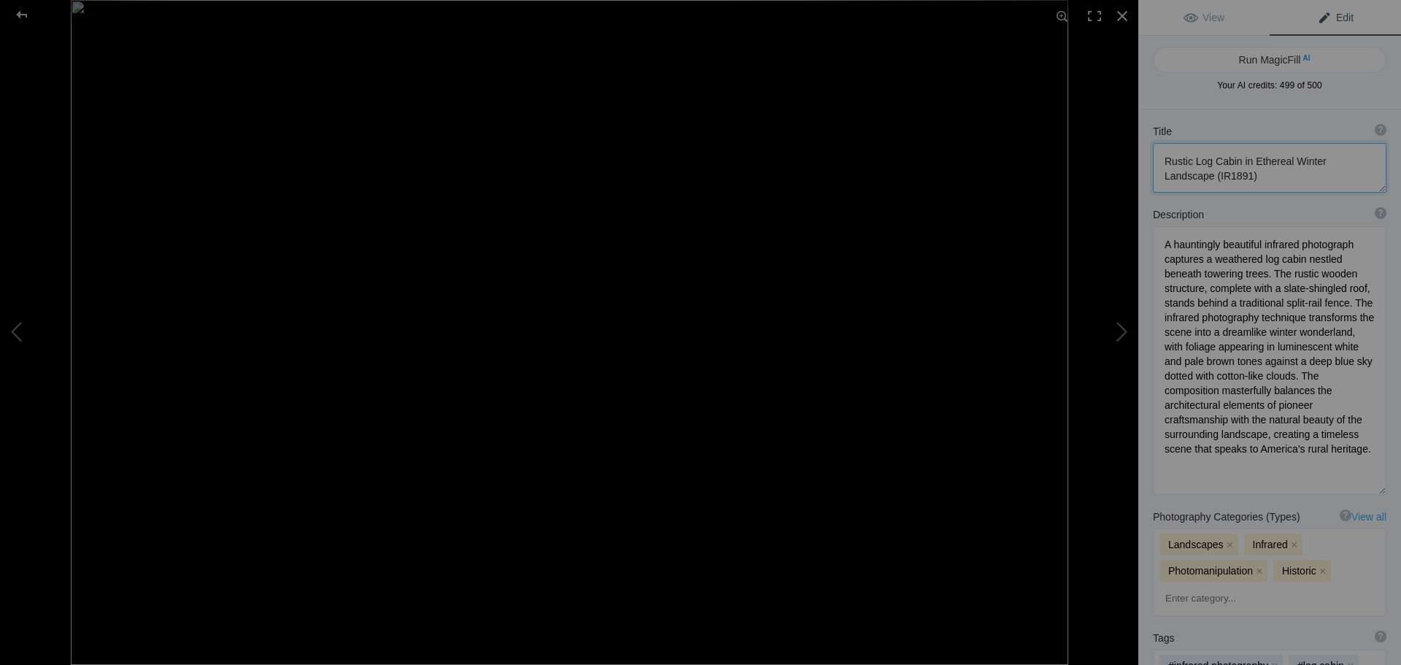
drag, startPoint x: 1289, startPoint y: 158, endPoint x: 1318, endPoint y: 154, distance: 28.8
click at [1318, 154] on textarea at bounding box center [1269, 168] width 233 height 50
drag, startPoint x: 1254, startPoint y: 162, endPoint x: 1337, endPoint y: 166, distance: 82.6
click at [1337, 166] on textarea at bounding box center [1269, 168] width 233 height 50
click at [15, 335] on button at bounding box center [54, 332] width 109 height 239
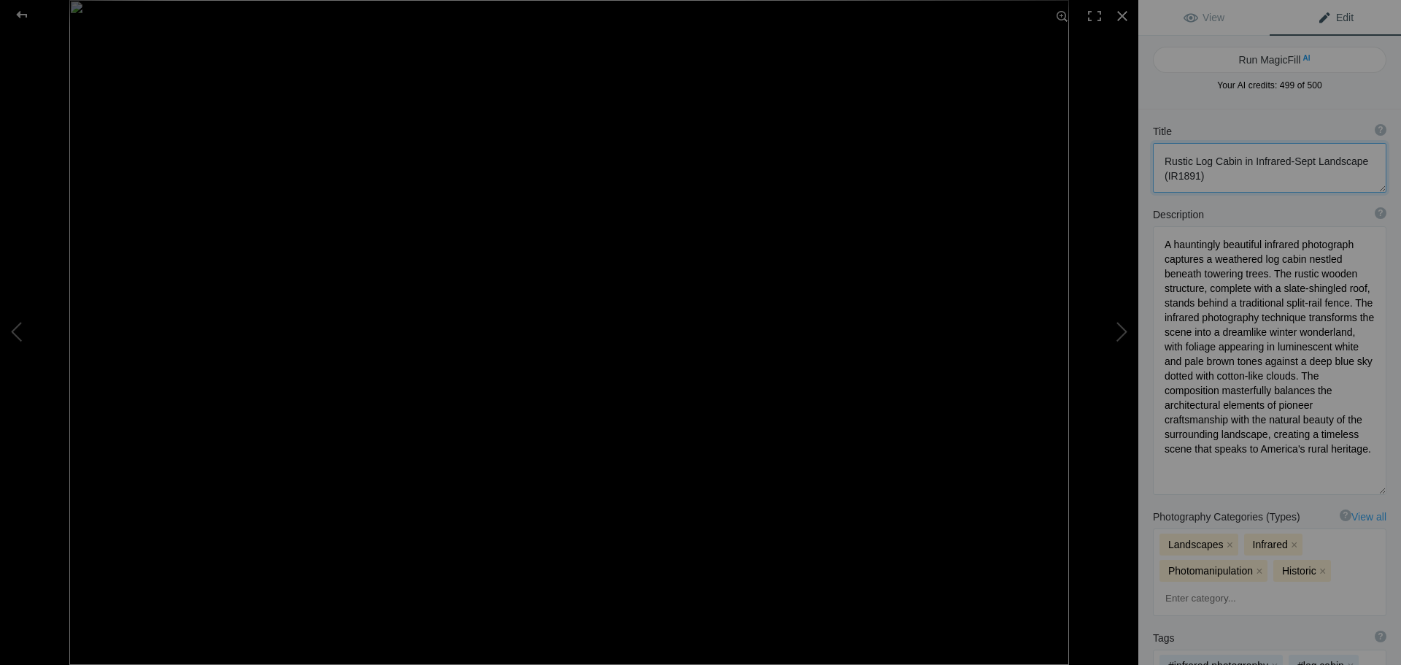
type textarea "Infrared Photo at [GEOGRAPHIC_DATA]'s [GEOGRAPHIC_DATA] ((IR7884))"
type textarea "A breathtaking infrared photograph captures the majestic [GEOGRAPHIC_DATA] at […"
type textarea "letchworth-middle-falls-infrared-winter"
type textarea "An infrared photograph of [GEOGRAPHIC_DATA]'s [GEOGRAPHIC_DATA] showing white f…"
click at [12, 15] on div at bounding box center [22, 14] width 53 height 29
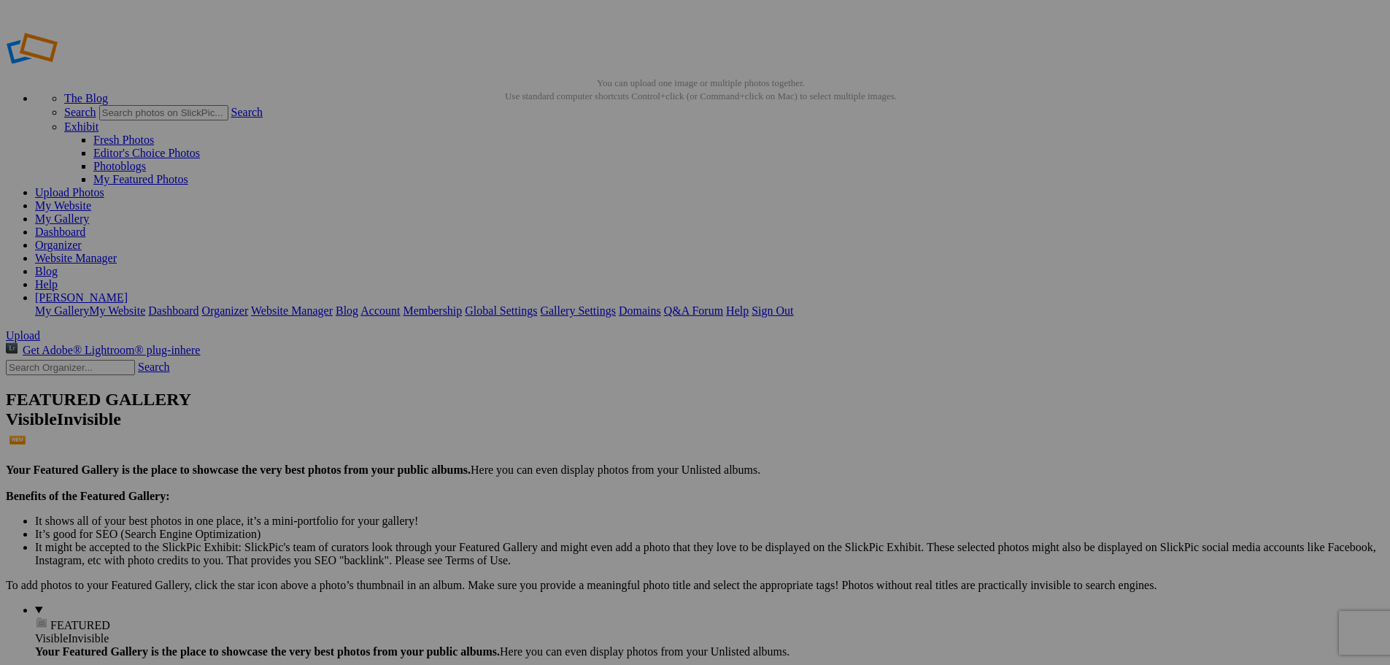
type textarea "Infrared Photo at [GEOGRAPHIC_DATA]'s [GEOGRAPHIC_DATA] ((IR7884))"
